Goal: Information Seeking & Learning: Learn about a topic

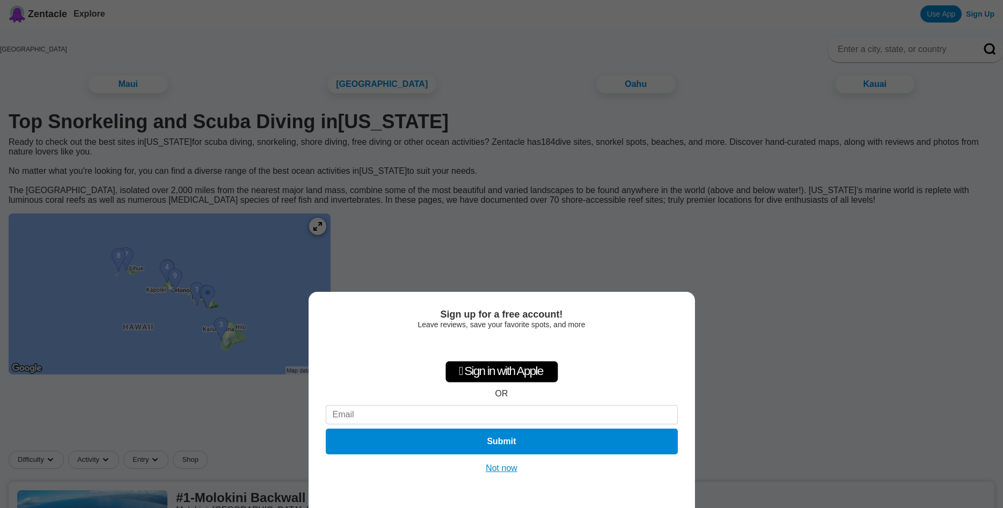
click at [602, 252] on div "Sign up for a free account! Leave reviews, save your favorite spots, and more …" at bounding box center [501, 254] width 1003 height 508
click at [498, 469] on button "Not now" at bounding box center [502, 468] width 38 height 11
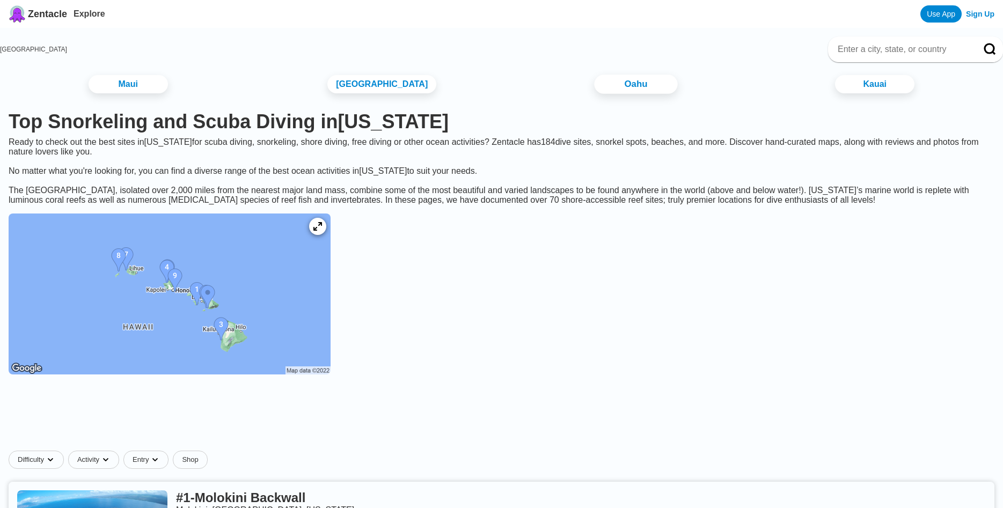
click at [613, 86] on link "Oahu" at bounding box center [635, 84] width 83 height 19
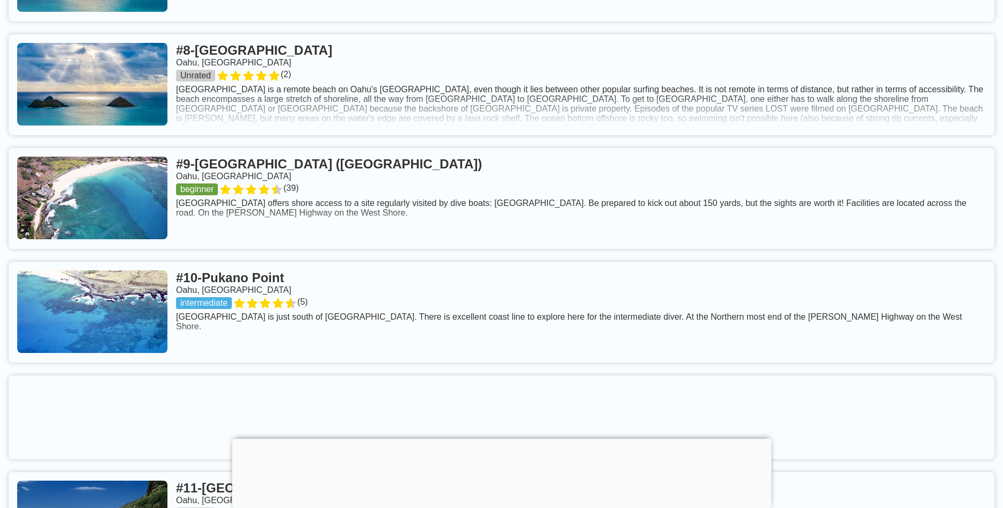
scroll to position [1478, 0]
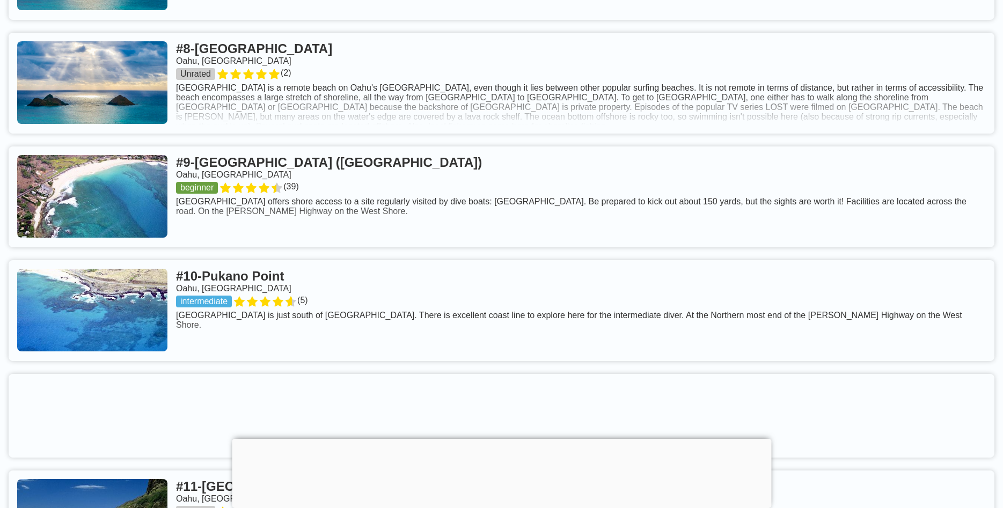
click at [486, 230] on link at bounding box center [502, 197] width 986 height 101
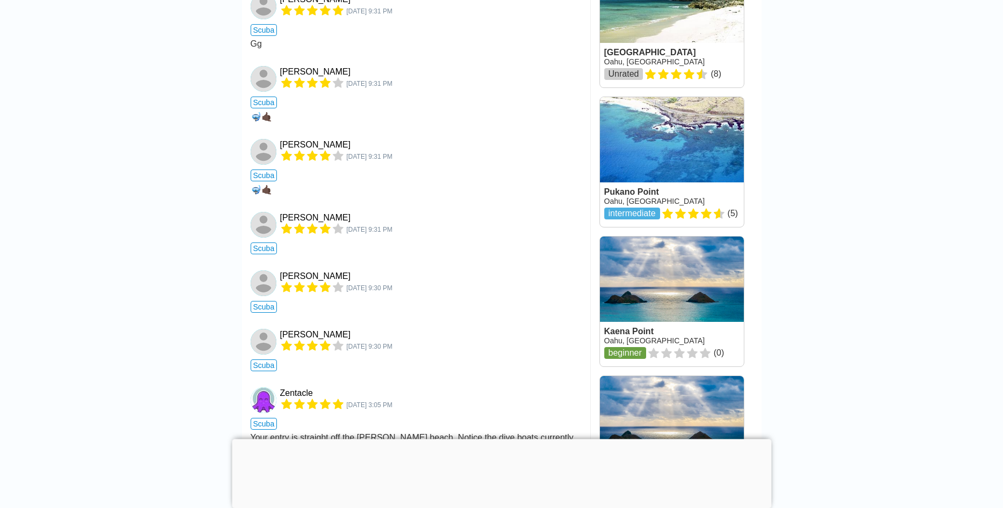
scroll to position [1150, 0]
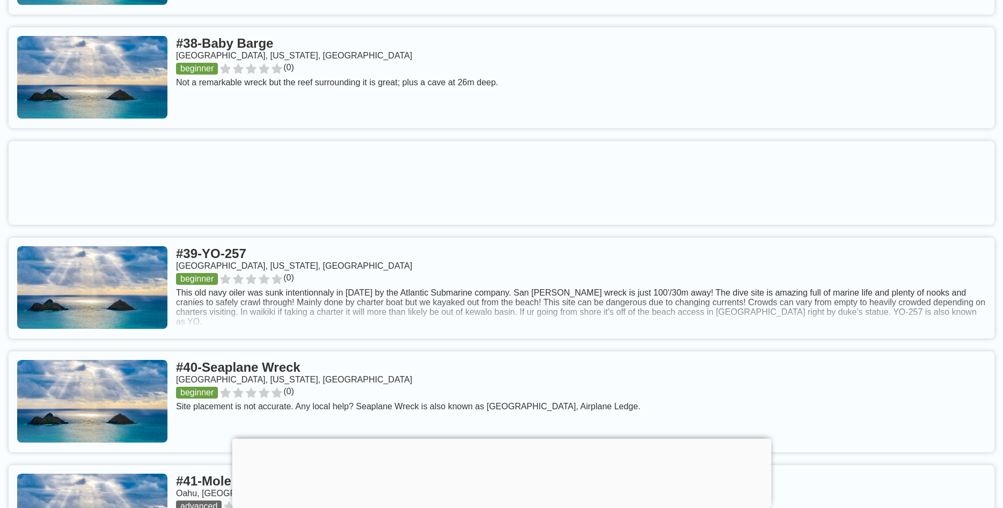
scroll to position [5311, 0]
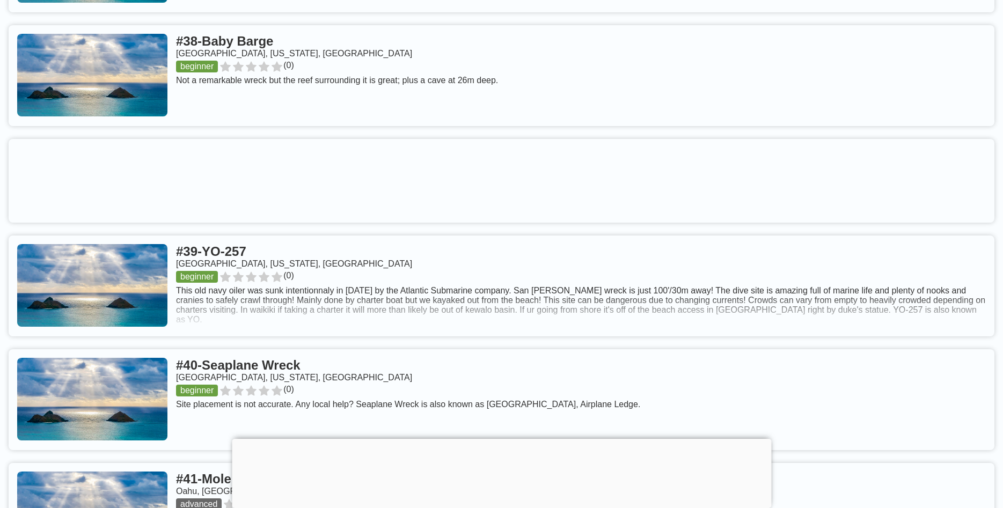
click at [510, 439] on div at bounding box center [501, 439] width 539 height 0
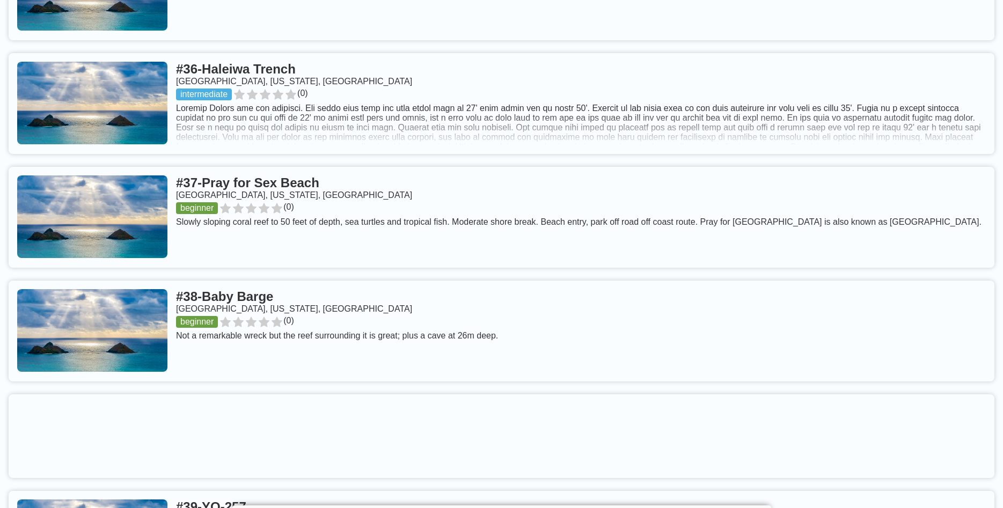
scroll to position [5037, 0]
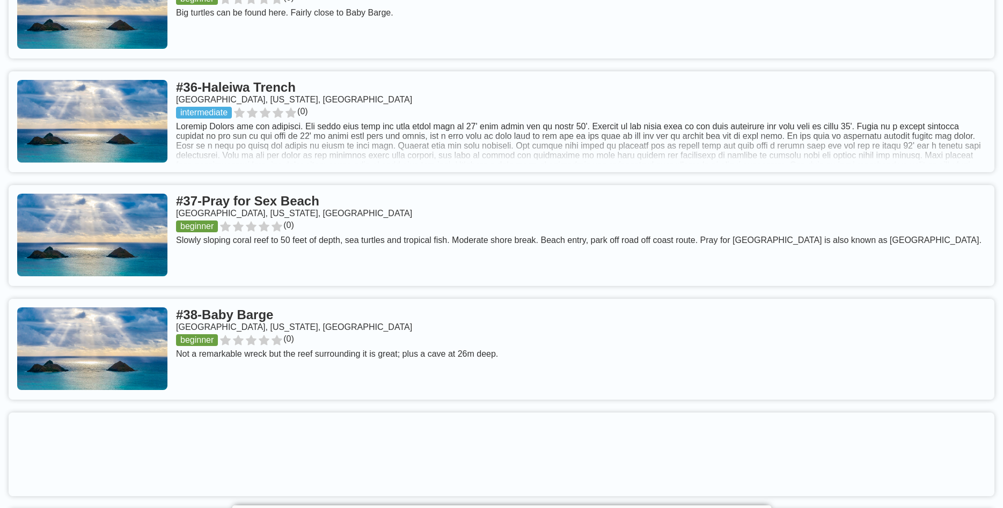
click at [279, 347] on link at bounding box center [502, 349] width 986 height 101
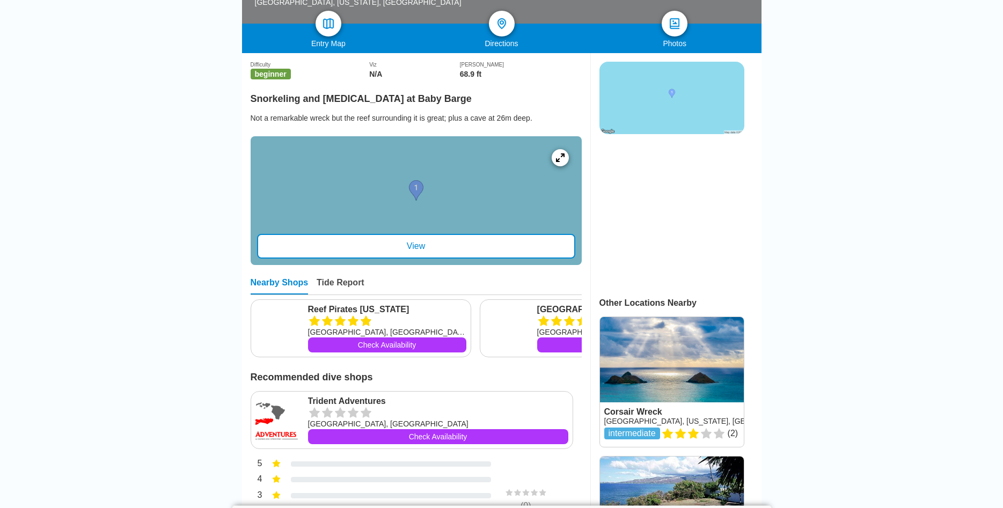
scroll to position [219, 0]
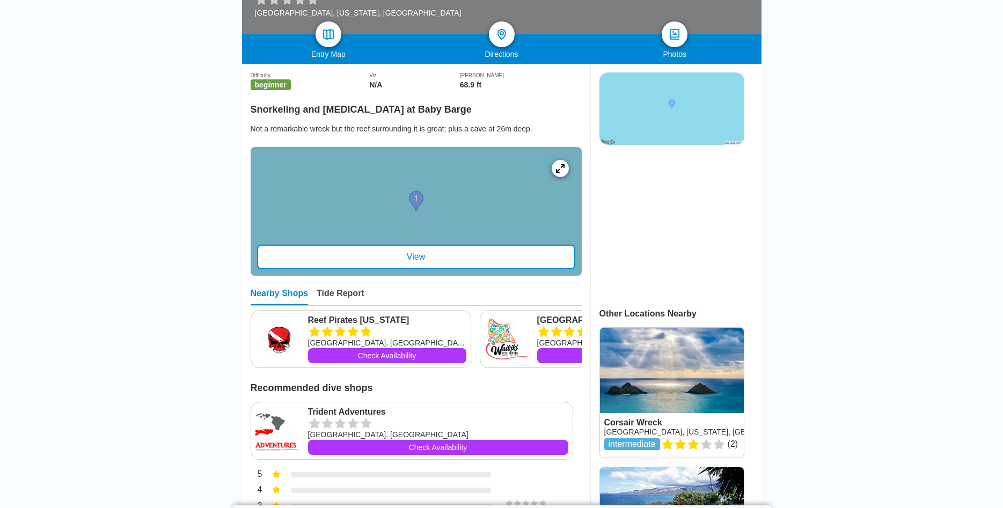
click at [412, 269] on div "View" at bounding box center [416, 257] width 318 height 25
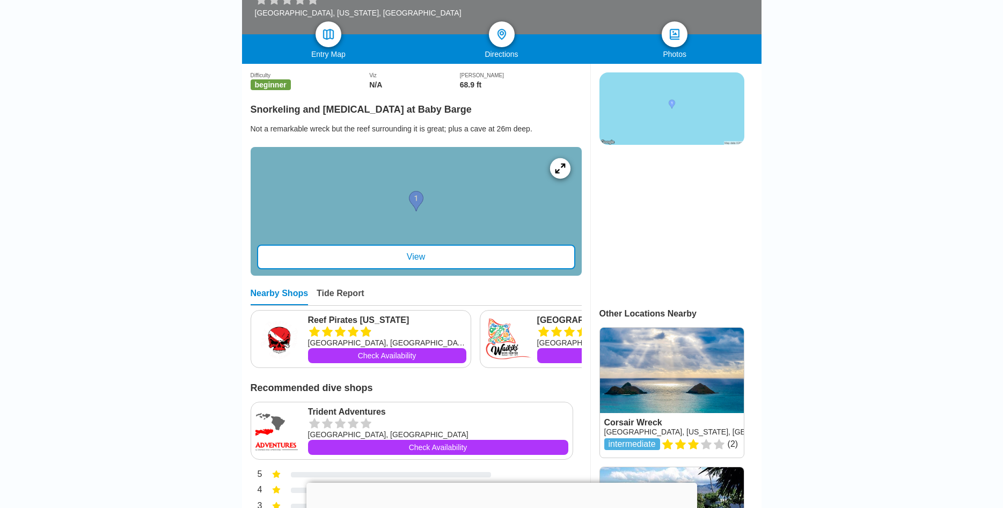
click at [558, 173] on icon at bounding box center [560, 168] width 10 height 10
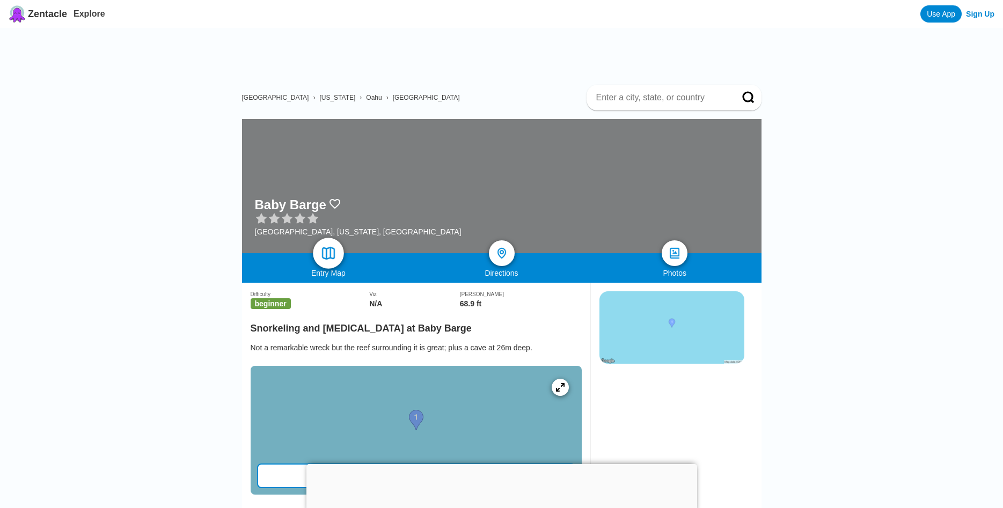
click at [330, 260] on img at bounding box center [328, 254] width 16 height 16
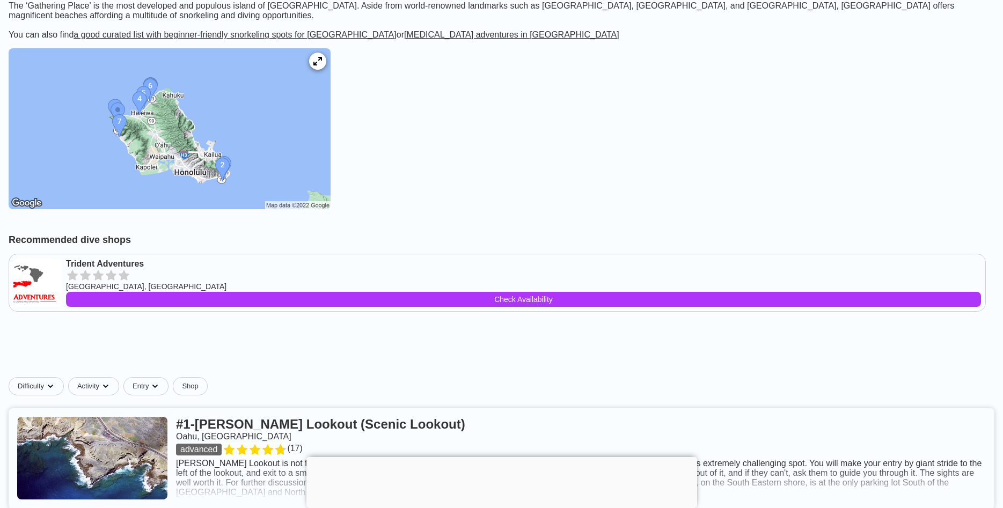
scroll to position [219, 0]
